Goal: Navigation & Orientation: Find specific page/section

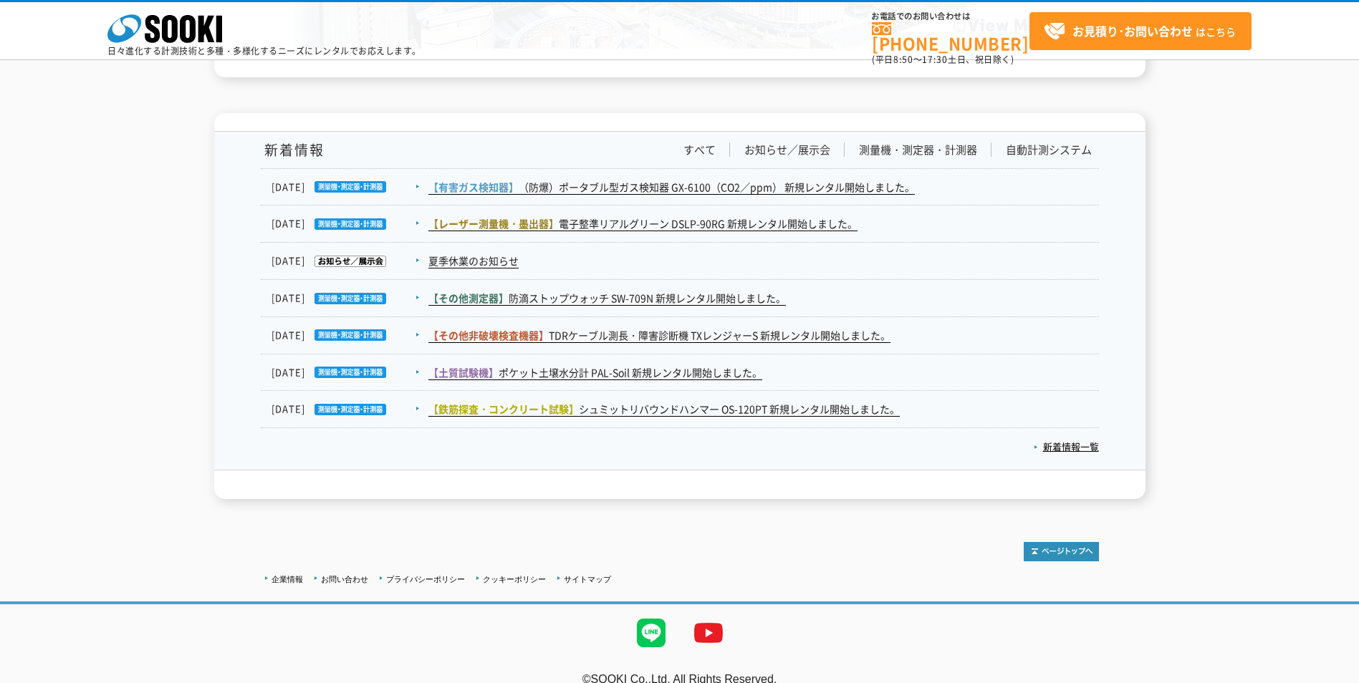
scroll to position [2321, 0]
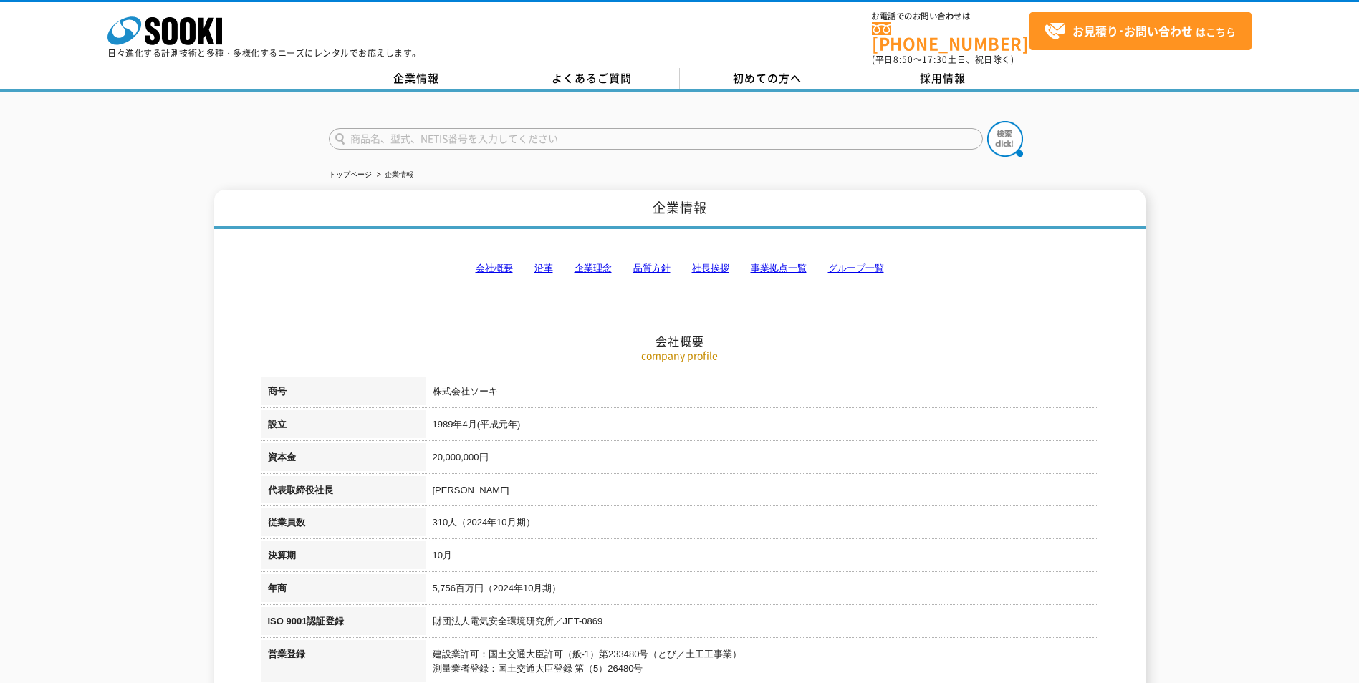
drag, startPoint x: 793, startPoint y: 254, endPoint x: 796, endPoint y: 263, distance: 9.1
click at [793, 263] on link "事業拠点一覧" at bounding box center [779, 268] width 56 height 11
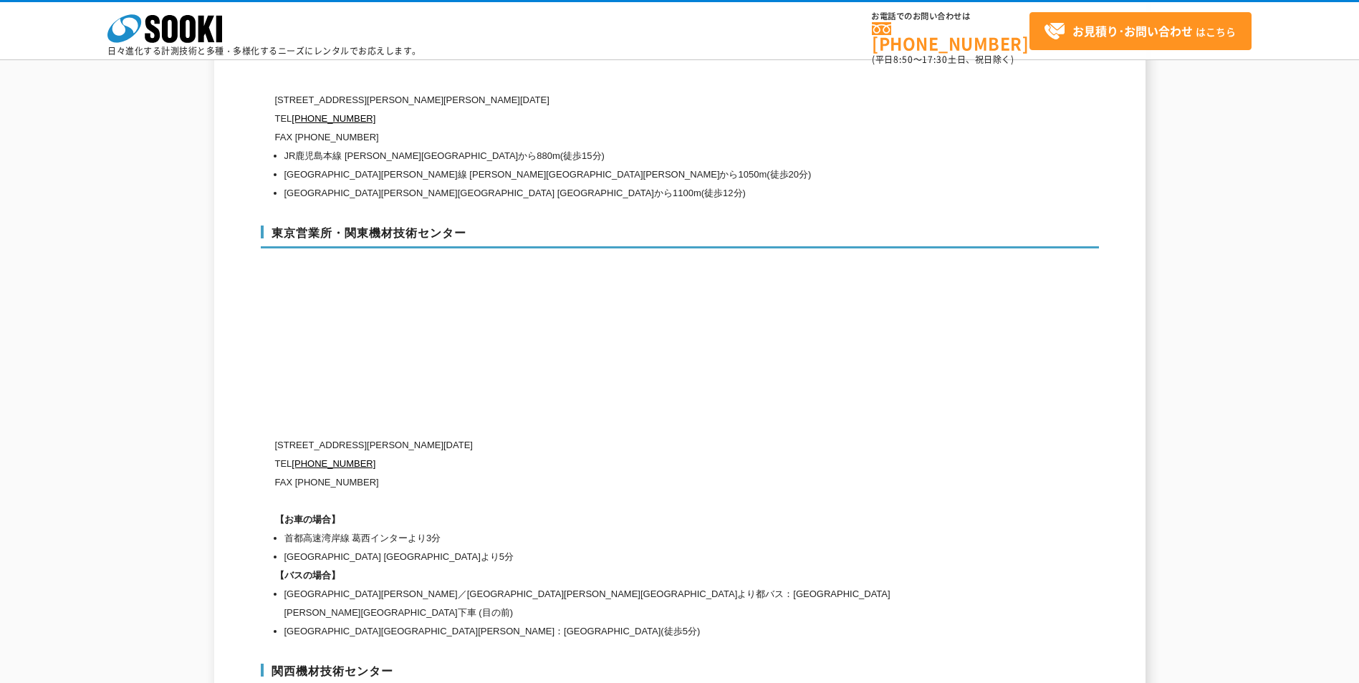
scroll to position [5956, 0]
